Goal: Information Seeking & Learning: Learn about a topic

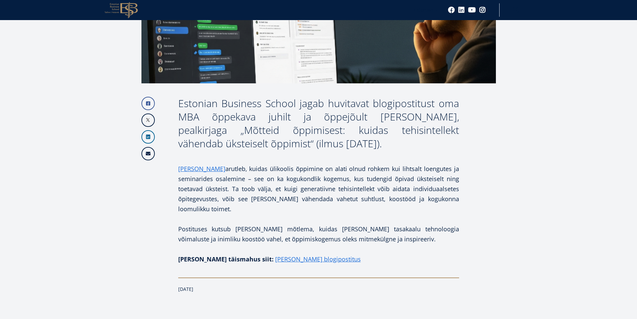
scroll to position [267, 0]
click at [195, 171] on link "[PERSON_NAME]" at bounding box center [201, 169] width 47 height 10
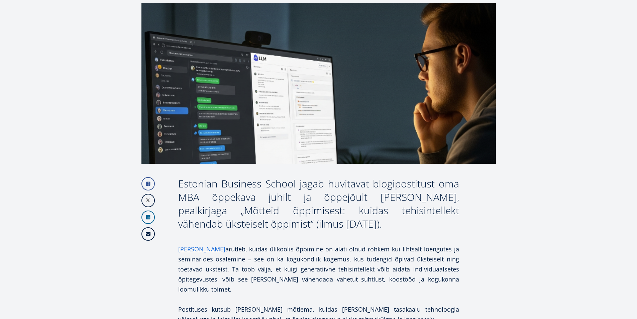
scroll to position [188, 0]
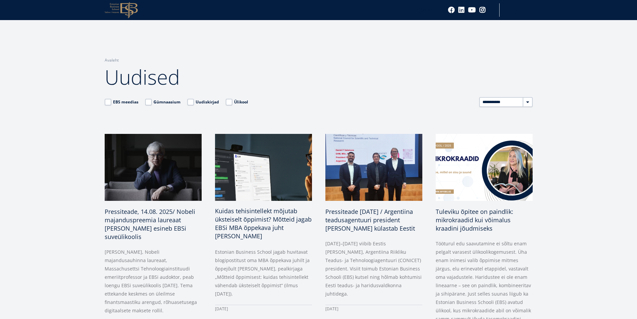
click at [261, 219] on span "Kuidas tehisintellekt mõjutab üksteiselt õppimist? Mõtteid jagab EBSi MBA õppek…" at bounding box center [263, 223] width 97 height 33
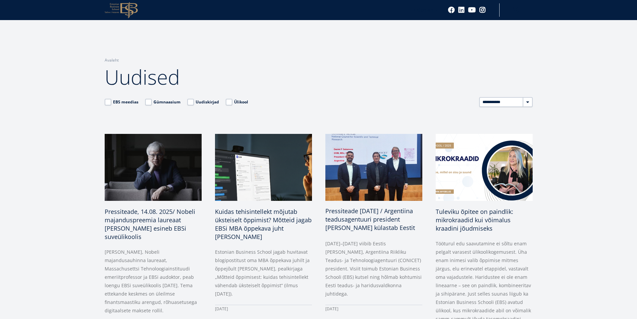
click at [360, 222] on span "Pressiteade 11.08.2025 / Argentiina teadusagentuuri president Daniel Salamone k…" at bounding box center [370, 219] width 90 height 25
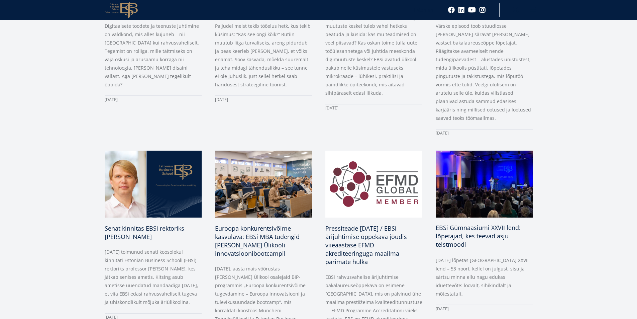
scroll to position [602, 0]
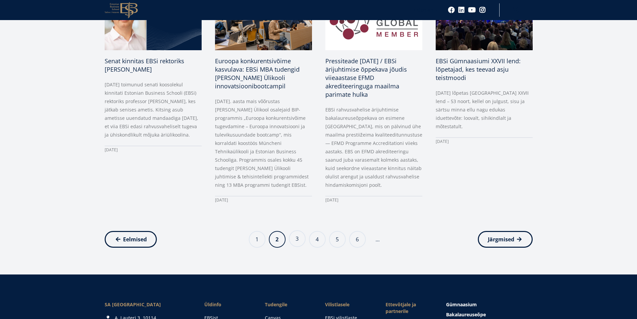
click at [300, 233] on link "Page 3" at bounding box center [297, 238] width 17 height 17
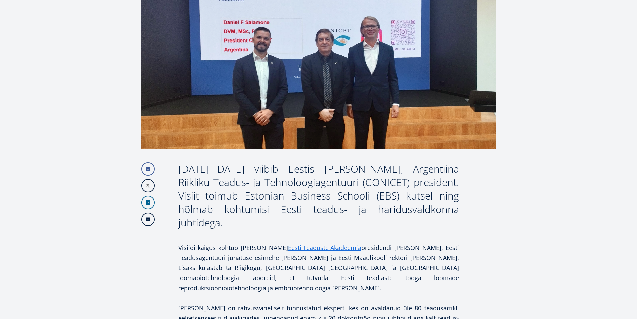
scroll to position [334, 0]
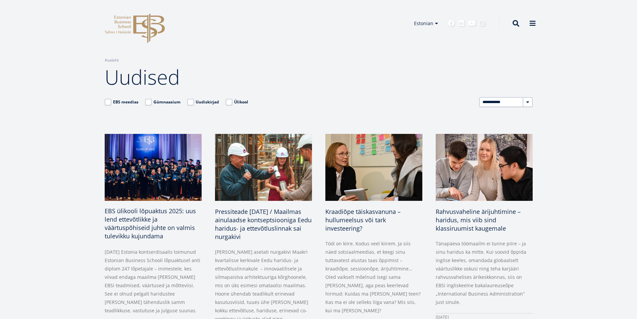
click at [106, 208] on span "EBS ülikooli lõpuaktus 2025: uus lend ettevõtlikke ja väärtuspõhiseid juhte on …" at bounding box center [150, 223] width 91 height 33
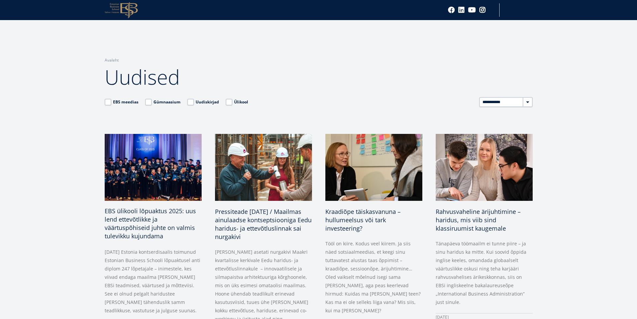
click at [148, 210] on span "EBS ülikooli lõpuaktus 2025: uus lend ettevõtlikke ja väärtuspõhiseid juhte on …" at bounding box center [150, 223] width 91 height 33
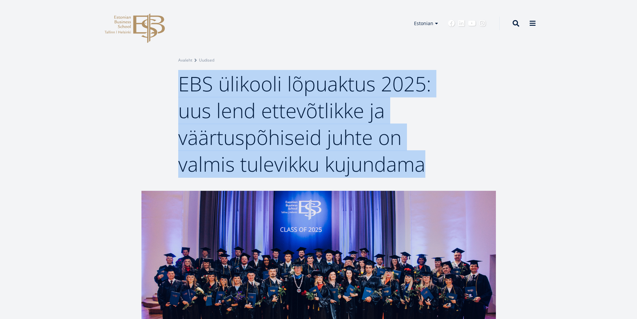
drag, startPoint x: 181, startPoint y: 82, endPoint x: 430, endPoint y: 161, distance: 261.1
click at [430, 161] on h1 "EBS ülikooli lõpuaktus 2025: uus lend ettevõtlikke ja väärtuspõhiseid juhte on …" at bounding box center [318, 123] width 281 height 107
copy span "EBS ülikooli lõpuaktus 2025: uus lend ettevõtlikke ja väärtuspõhiseid juhte on …"
